Goal: Task Accomplishment & Management: Manage account settings

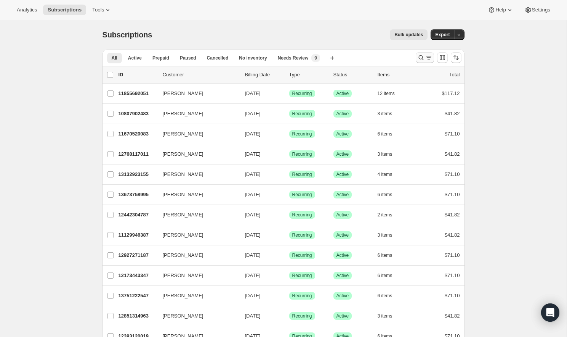
click at [421, 53] on button "Search and filter results" at bounding box center [425, 57] width 18 height 11
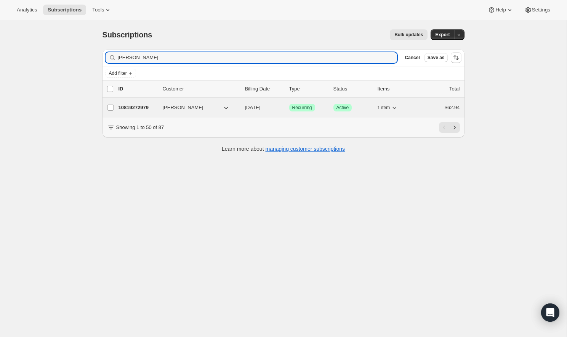
type input "[PERSON_NAME]"
click at [234, 106] on div "[PERSON_NAME]" at bounding box center [201, 108] width 76 height 8
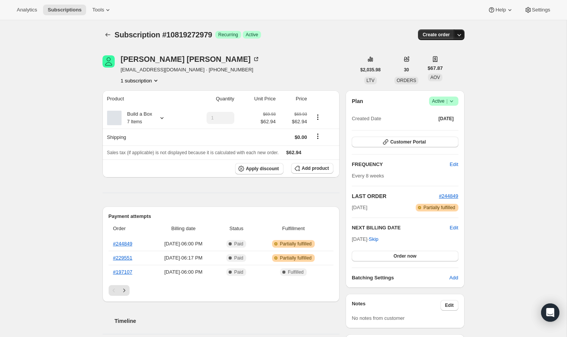
click at [463, 34] on button "button" at bounding box center [459, 34] width 11 height 11
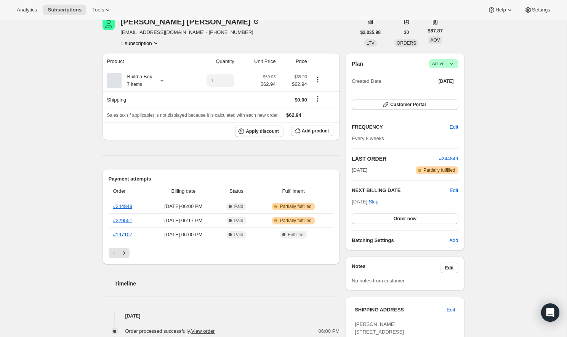
scroll to position [37, 0]
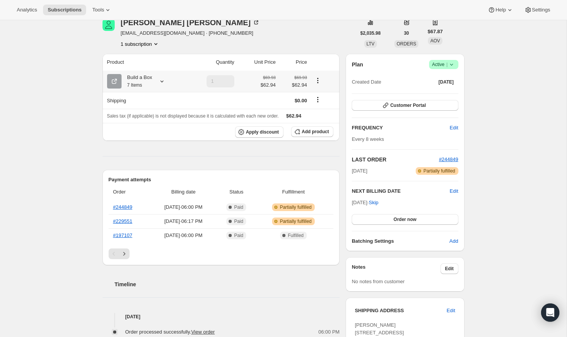
click at [317, 80] on icon "Product actions" at bounding box center [318, 81] width 8 height 8
click at [512, 88] on div "Subscription #10819272979. This page is ready Subscription #10819272979 Success…" at bounding box center [283, 331] width 567 height 694
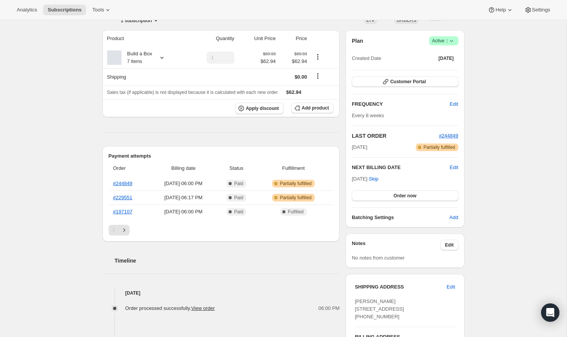
scroll to position [66, 0]
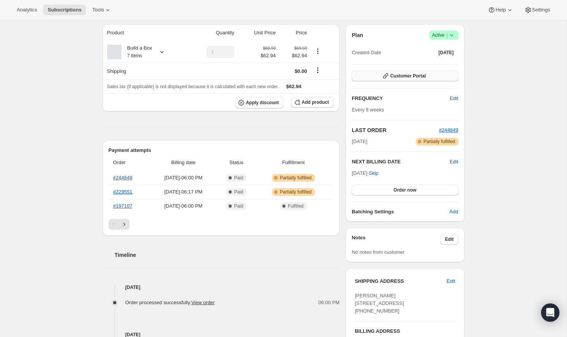
click at [437, 78] on button "Customer Portal" at bounding box center [405, 76] width 106 height 11
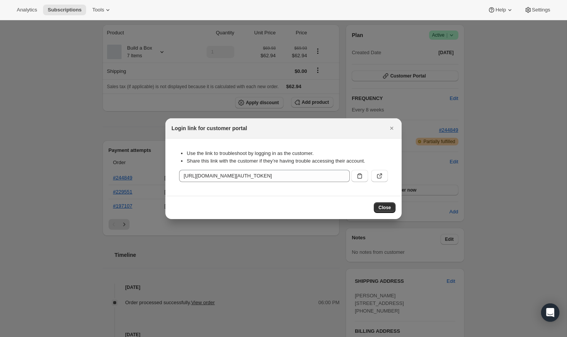
click at [388, 178] on div "Use the link to troubleshoot by logging in as the customer. Share this link wit…" at bounding box center [284, 166] width 224 height 45
click at [384, 177] on button ":rcc:" at bounding box center [379, 176] width 17 height 12
